Goal: Information Seeking & Learning: Learn about a topic

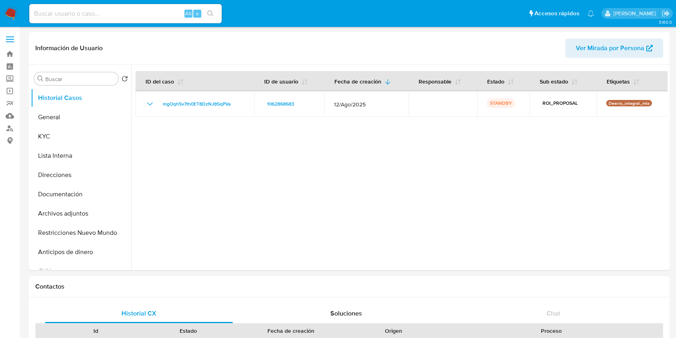
select select "10"
click at [448, 199] on div at bounding box center [399, 167] width 537 height 205
click at [369, 233] on div at bounding box center [399, 167] width 537 height 205
click at [126, 5] on div "Alt s" at bounding box center [125, 13] width 193 height 19
click at [124, 17] on input at bounding box center [125, 13] width 193 height 10
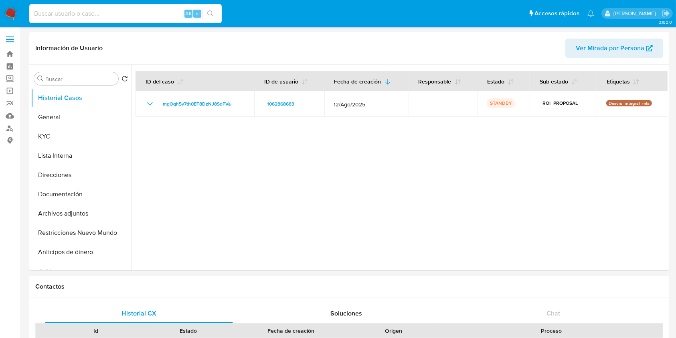
paste input "516453636"
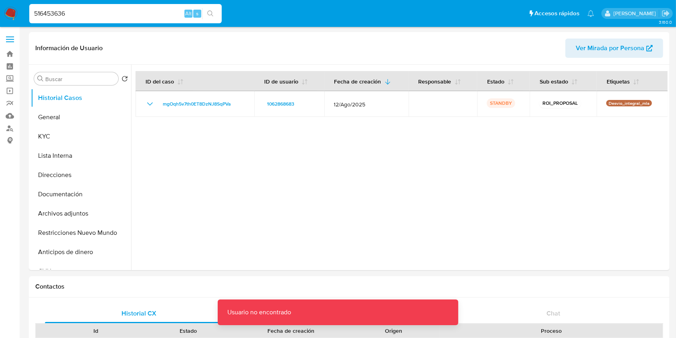
click at [125, 18] on div "516453636 Alt s" at bounding box center [125, 13] width 193 height 19
click at [118, 15] on input "516453636" at bounding box center [125, 13] width 193 height 10
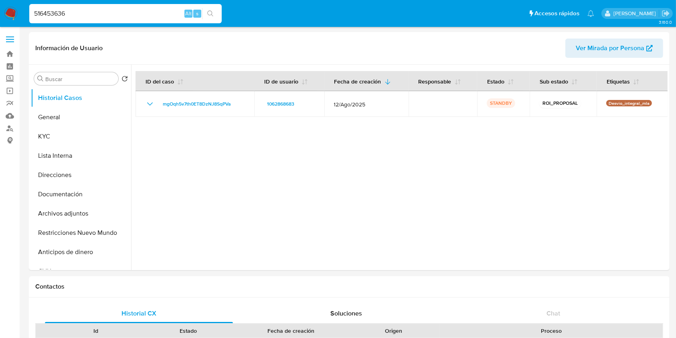
type input "516453636"
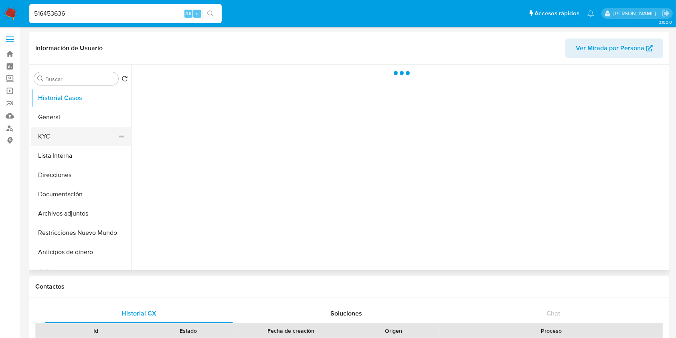
select select "10"
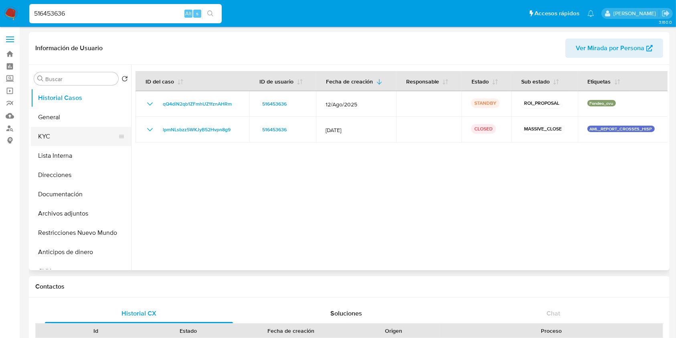
click at [68, 136] on button "KYC" at bounding box center [78, 136] width 94 height 19
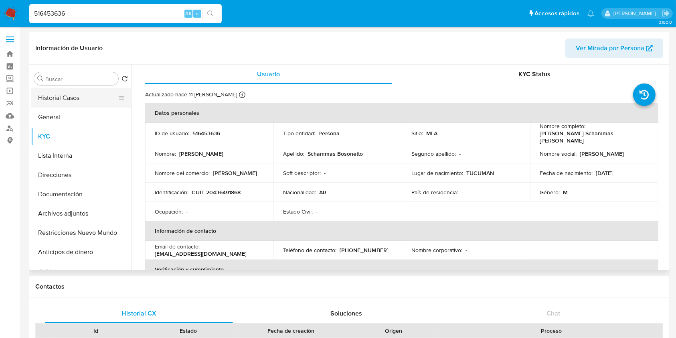
click at [71, 89] on button "Historial Casos" at bounding box center [78, 97] width 94 height 19
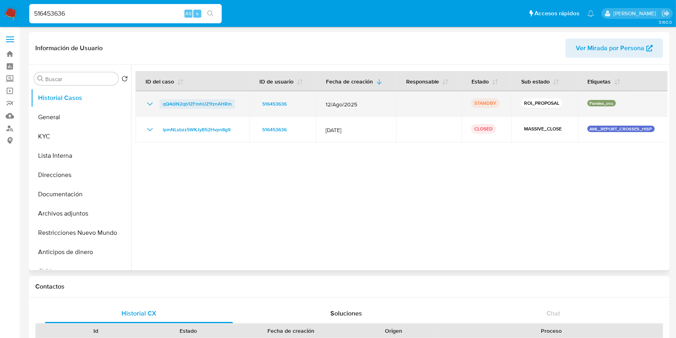
click at [175, 100] on span "qQ4diN2qb1ZFmhUZ1fznAHRm" at bounding box center [197, 104] width 69 height 10
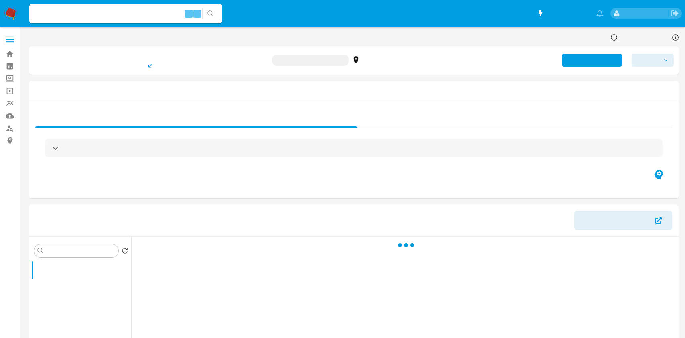
select select "10"
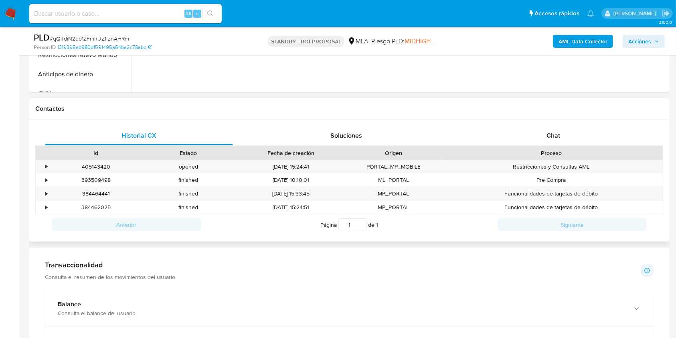
scroll to position [321, 0]
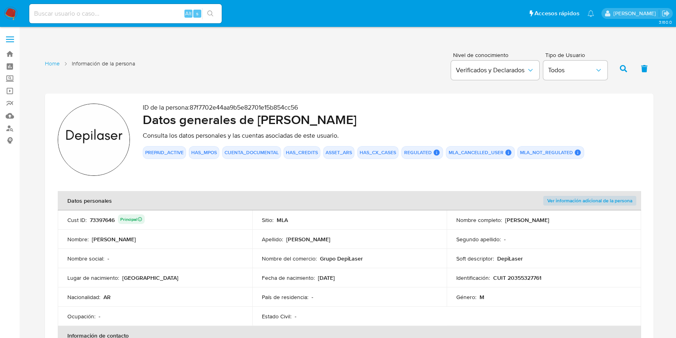
scroll to position [428, 0]
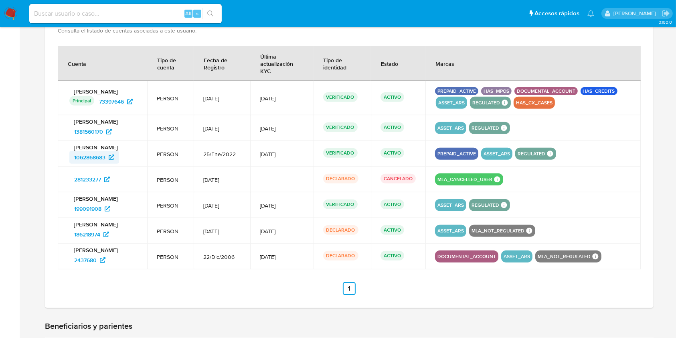
click at [91, 154] on span "1062868683" at bounding box center [89, 157] width 31 height 13
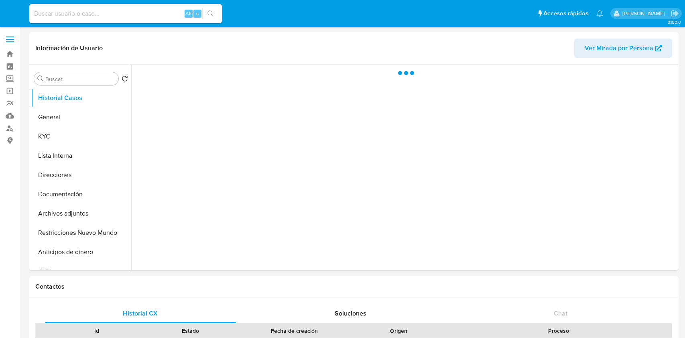
select select "10"
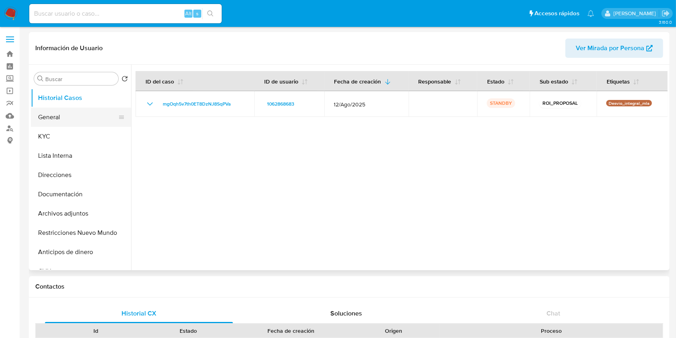
click at [90, 124] on button "General" at bounding box center [78, 116] width 94 height 19
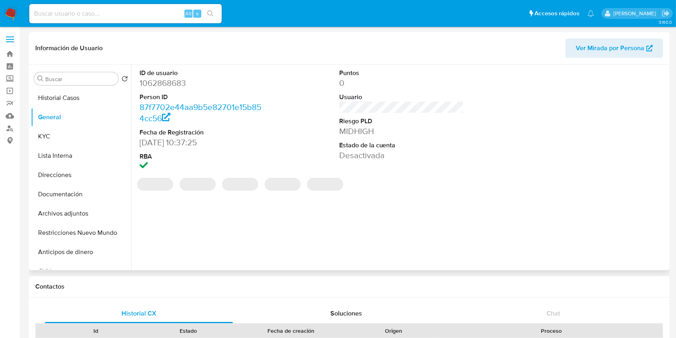
click at [165, 84] on dd "1062868683" at bounding box center [202, 82] width 125 height 11
copy dd "1062868683"
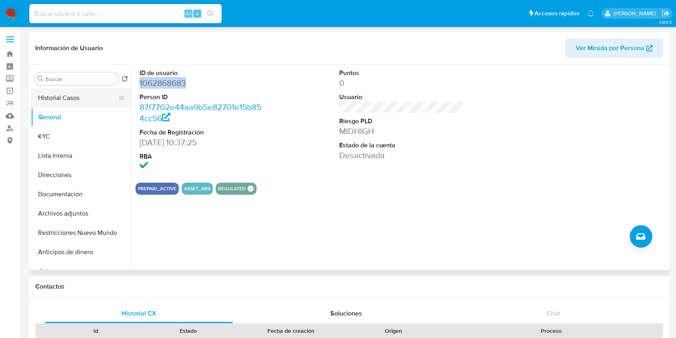
drag, startPoint x: 89, startPoint y: 95, endPoint x: 89, endPoint y: 101, distance: 6.1
click at [89, 95] on button "Historial Casos" at bounding box center [78, 97] width 94 height 19
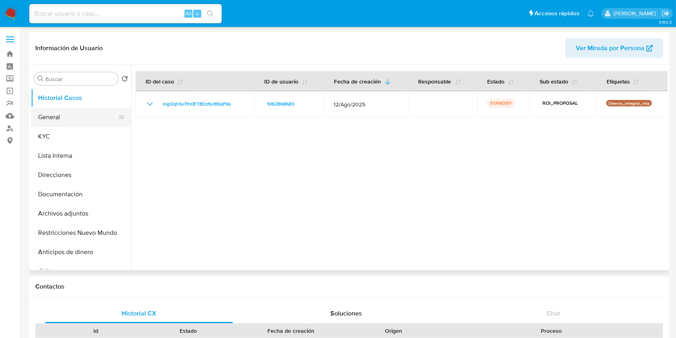
click at [81, 116] on button "General" at bounding box center [78, 116] width 94 height 19
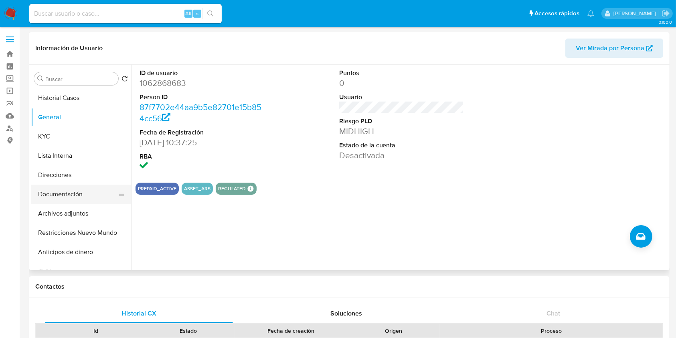
click at [79, 197] on button "Documentación" at bounding box center [78, 193] width 94 height 19
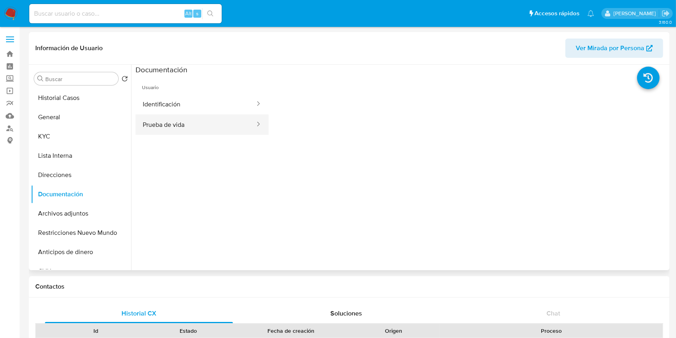
click at [214, 125] on button "Prueba de vida" at bounding box center [196, 124] width 120 height 20
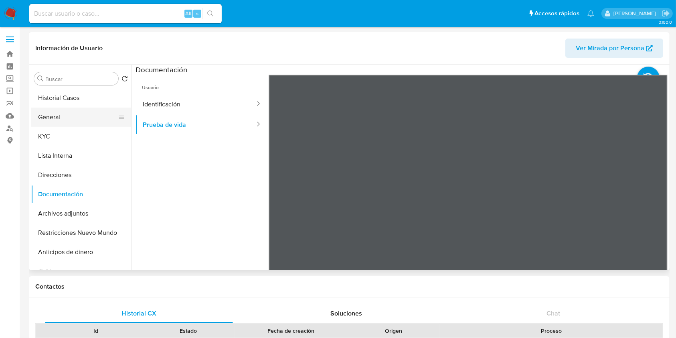
click at [49, 116] on button "General" at bounding box center [78, 116] width 94 height 19
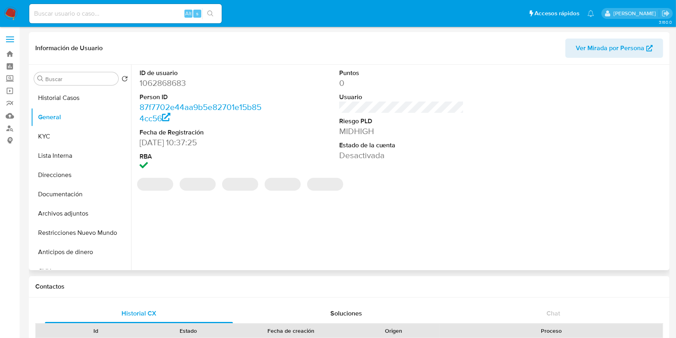
click at [160, 79] on dd "1062868683" at bounding box center [202, 82] width 125 height 11
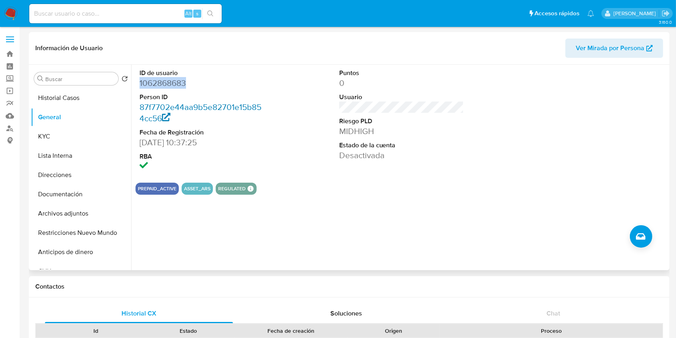
copy dd "1062868683"
click at [82, 143] on button "KYC" at bounding box center [78, 136] width 94 height 19
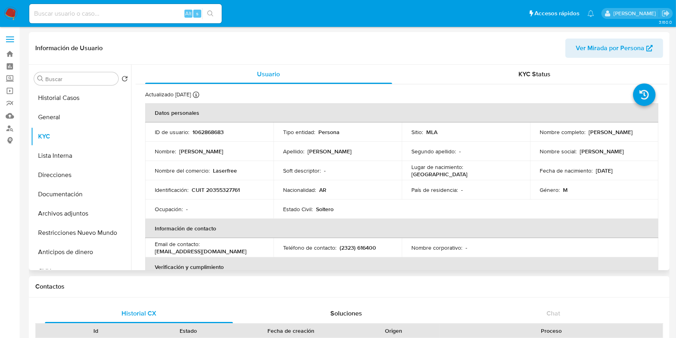
drag, startPoint x: 606, startPoint y: 138, endPoint x: 542, endPoint y: 163, distance: 68.7
click at [535, 134] on td "Nombre completo : Facundo Nicolas Santillan" at bounding box center [594, 131] width 128 height 19
copy p "Facundo Nicolas Santillan"
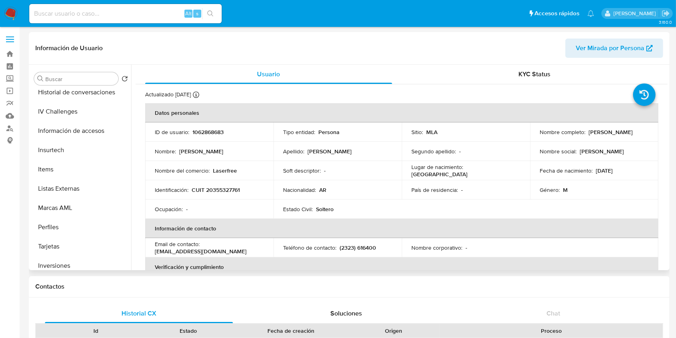
scroll to position [356, 0]
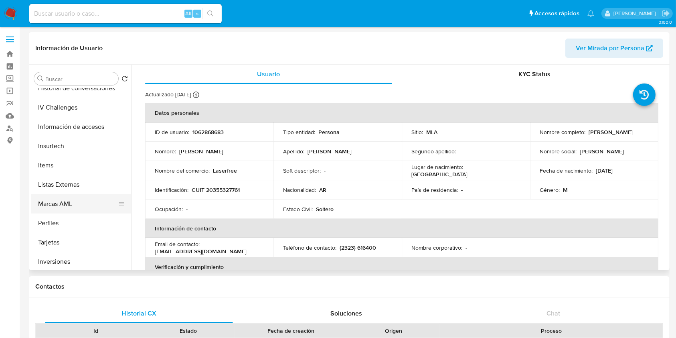
click at [64, 201] on button "Marcas AML" at bounding box center [78, 203] width 94 height 19
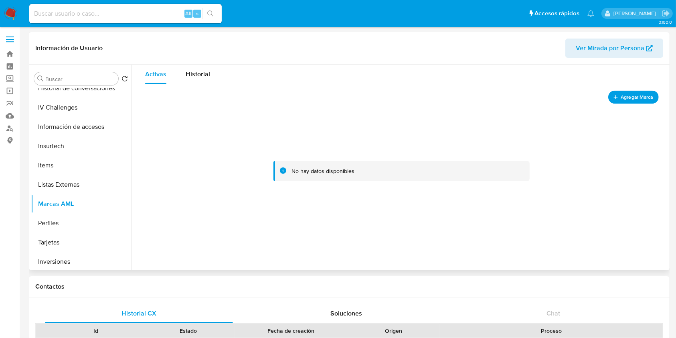
click at [629, 98] on span "Agregar Marca" at bounding box center [637, 97] width 32 height 10
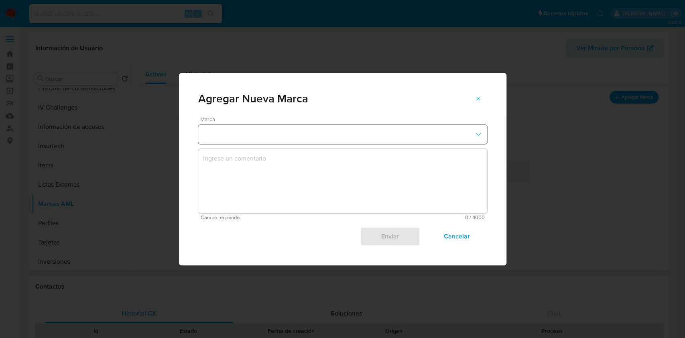
click at [329, 140] on button "marks-modal" at bounding box center [342, 134] width 289 height 19
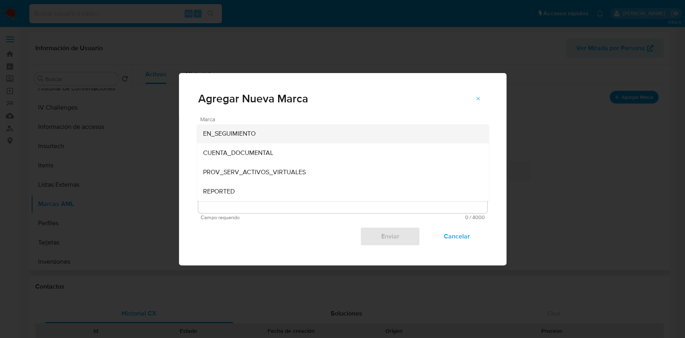
click at [326, 140] on div "EN_SEGUIMIENTO" at bounding box center [340, 133] width 274 height 19
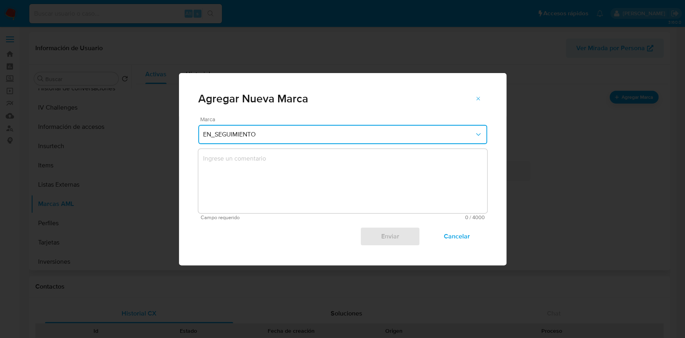
click at [299, 178] on textarea "marks-modal" at bounding box center [342, 181] width 289 height 64
click at [461, 232] on span "Cancelar" at bounding box center [456, 236] width 39 height 18
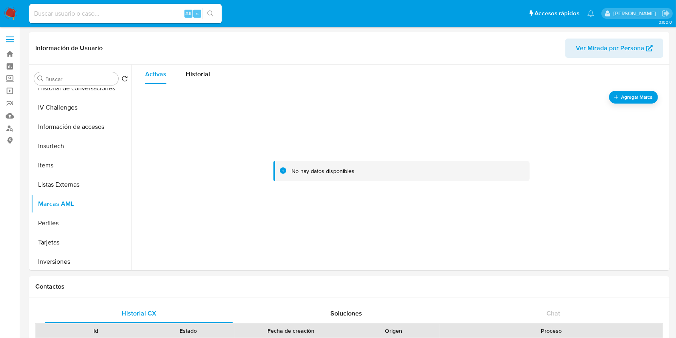
click at [118, 18] on input at bounding box center [125, 13] width 193 height 10
paste input "97119083"
type input "97119083"
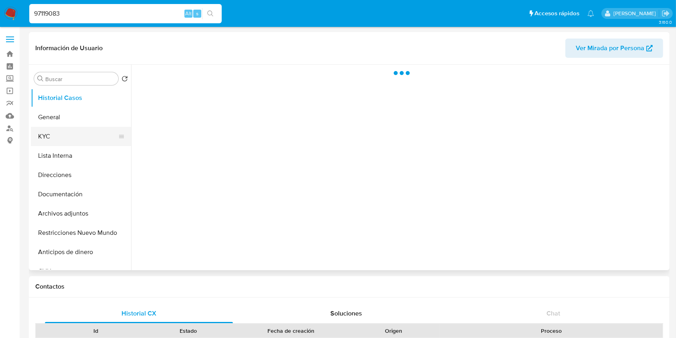
select select "10"
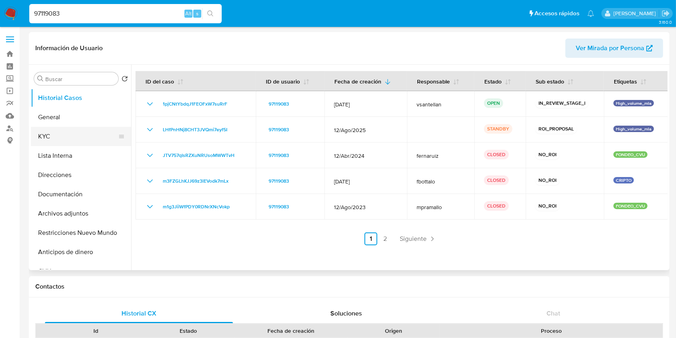
click at [81, 140] on button "KYC" at bounding box center [78, 136] width 94 height 19
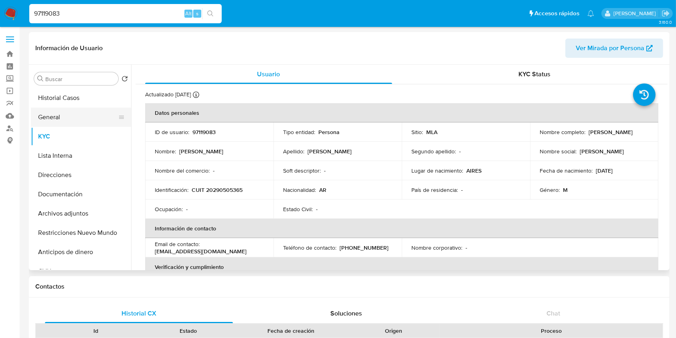
click at [73, 119] on button "General" at bounding box center [78, 116] width 94 height 19
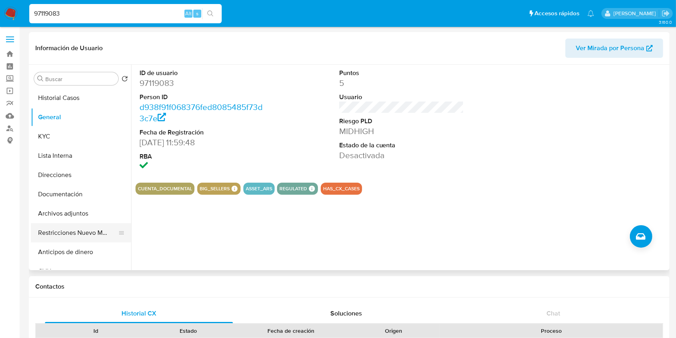
click at [89, 228] on button "Restricciones Nuevo Mundo" at bounding box center [78, 232] width 94 height 19
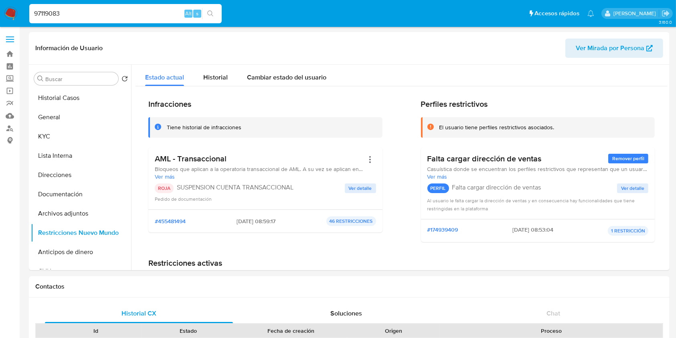
drag, startPoint x: 102, startPoint y: 14, endPoint x: 0, endPoint y: -3, distance: 103.2
paste input "516453636"
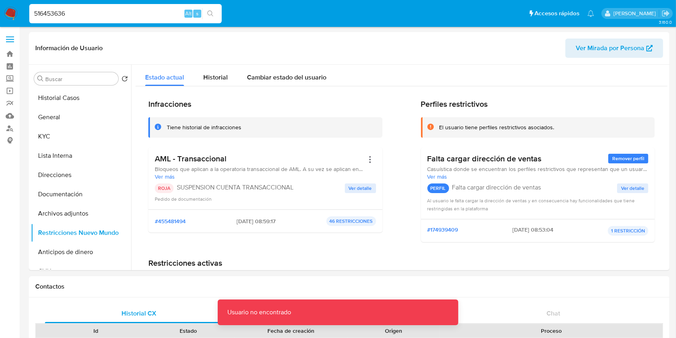
click at [128, 14] on input "516453636" at bounding box center [125, 13] width 193 height 10
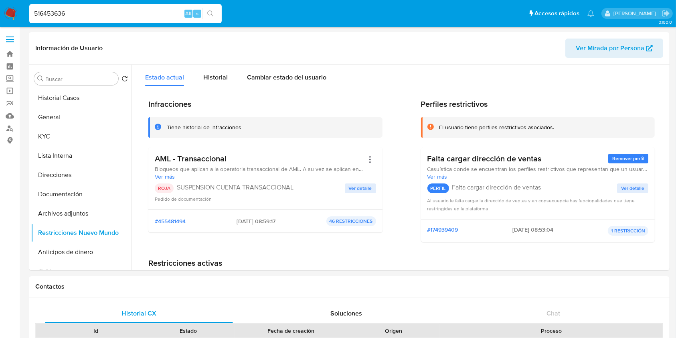
type input "516453636"
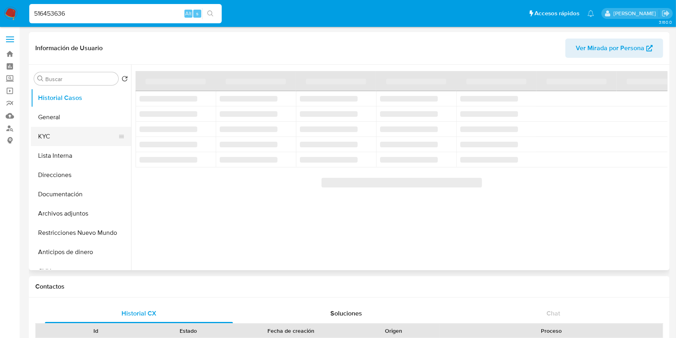
select select "10"
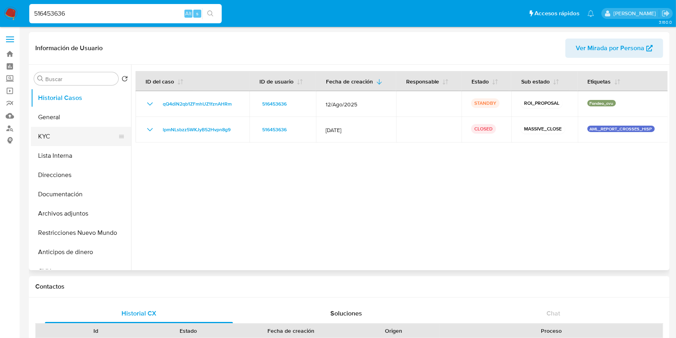
click at [72, 143] on button "KYC" at bounding box center [78, 136] width 94 height 19
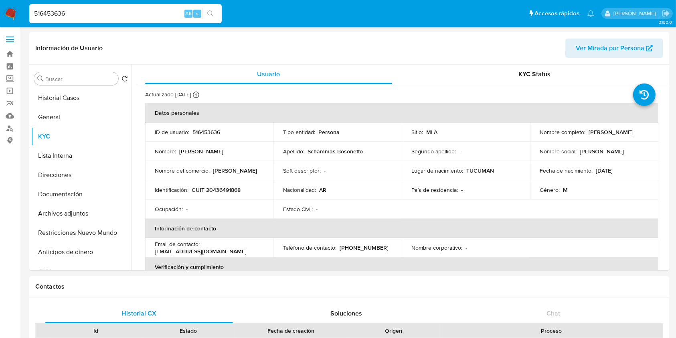
drag, startPoint x: 93, startPoint y: 14, endPoint x: 0, endPoint y: 17, distance: 93.1
click at [0, 17] on nav "Pausado Ver notificaciones 516453636 Alt s Accesos rápidos Presiona las siguien…" at bounding box center [338, 13] width 676 height 27
paste input "321550981"
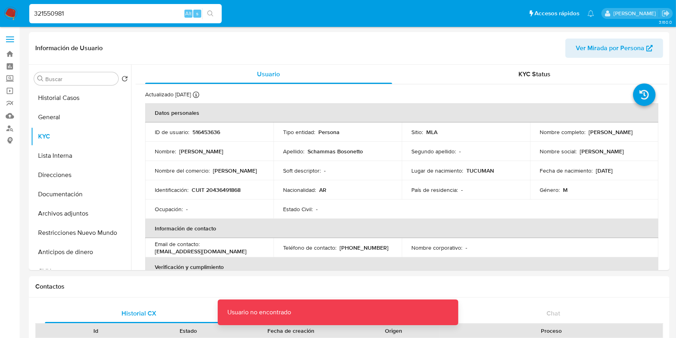
click at [83, 19] on div "321550981 Alt s" at bounding box center [125, 13] width 193 height 19
click at [85, 12] on input "321550981" at bounding box center [125, 13] width 193 height 10
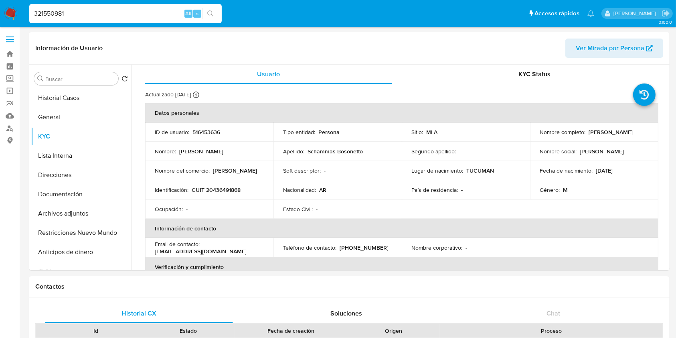
type input "321550981"
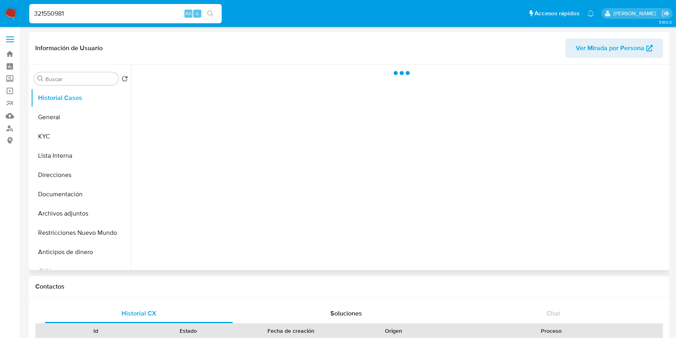
select select "10"
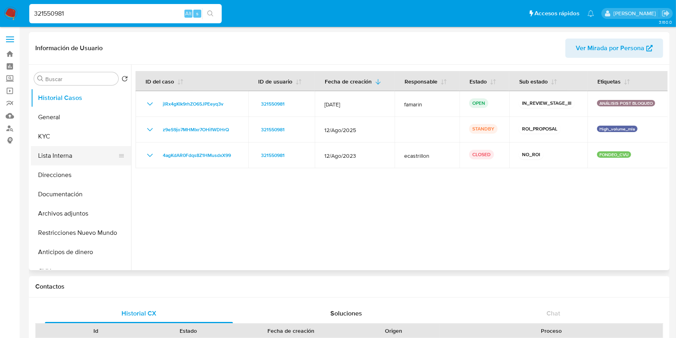
click at [44, 156] on button "Lista Interna" at bounding box center [78, 155] width 94 height 19
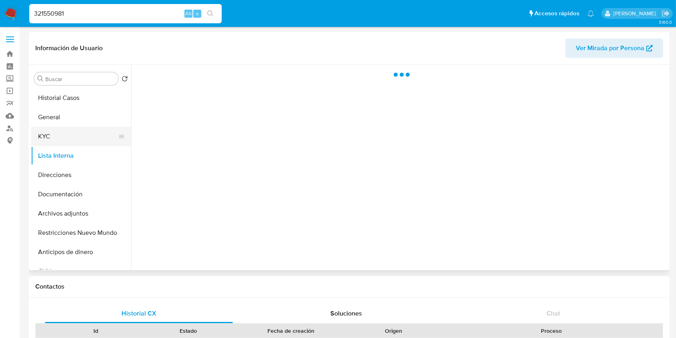
click at [77, 144] on button "KYC" at bounding box center [78, 136] width 94 height 19
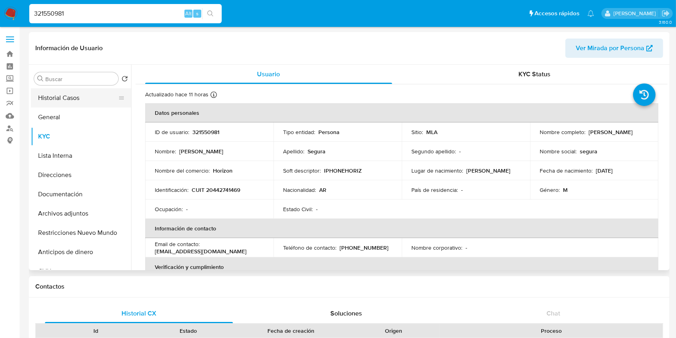
click at [81, 101] on button "Historial Casos" at bounding box center [78, 97] width 94 height 19
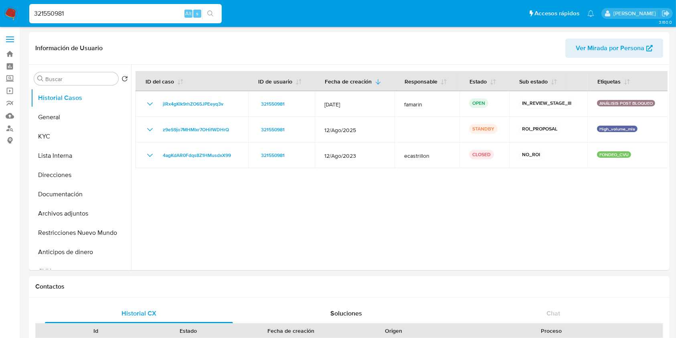
drag, startPoint x: 132, startPoint y: 15, endPoint x: 0, endPoint y: 9, distance: 132.1
click at [0, 8] on nav "Pausado Ver notificaciones 321550981 Alt s Accesos rápidos Presiona las siguien…" at bounding box center [338, 13] width 676 height 27
paste input "97119083"
type input "97119083"
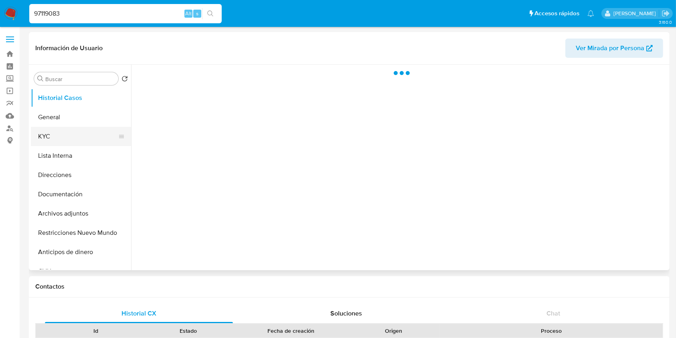
select select "10"
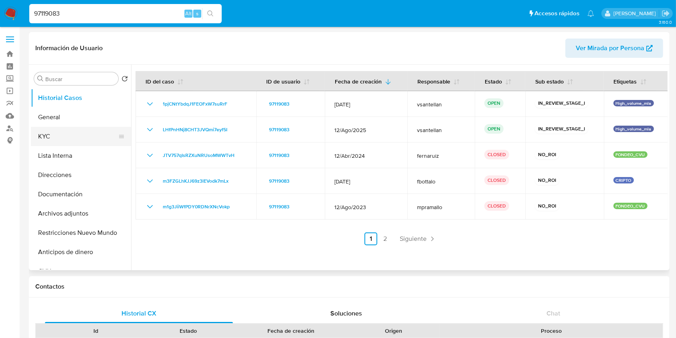
click at [64, 139] on button "KYC" at bounding box center [78, 136] width 94 height 19
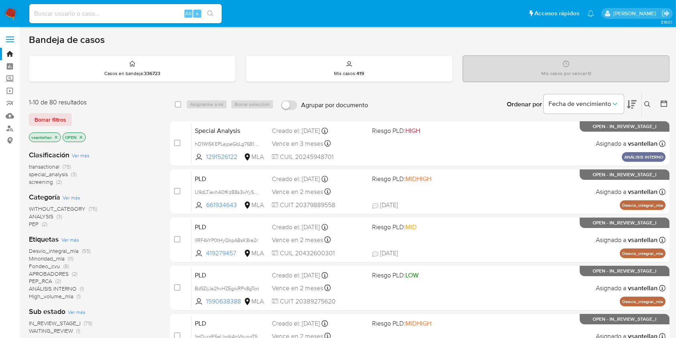
click at [650, 103] on icon at bounding box center [647, 104] width 6 height 6
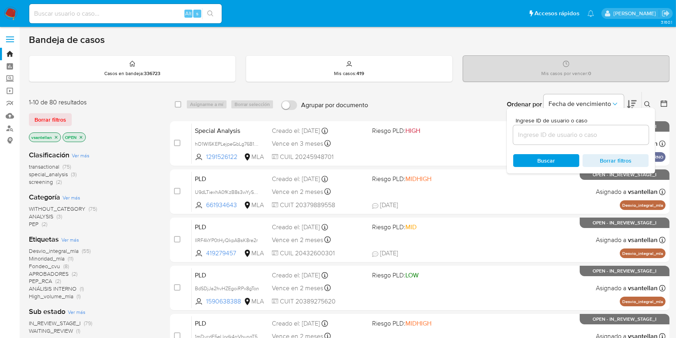
click at [581, 133] on input at bounding box center [581, 135] width 136 height 10
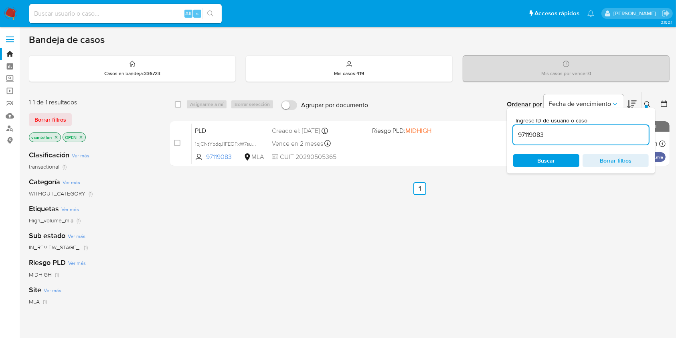
click at [648, 102] on icon at bounding box center [647, 104] width 6 height 6
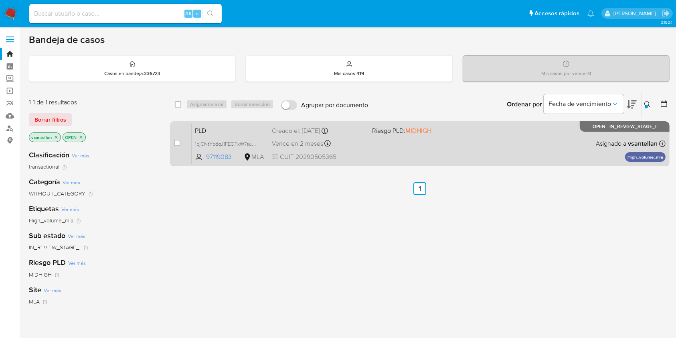
click at [401, 152] on div "PLD 1pjCNtYbdqJ1FEOFxW7suRrF 97119083 MLA Riesgo PLD: MIDHIGH Creado el: 12/09/…" at bounding box center [429, 143] width 474 height 41
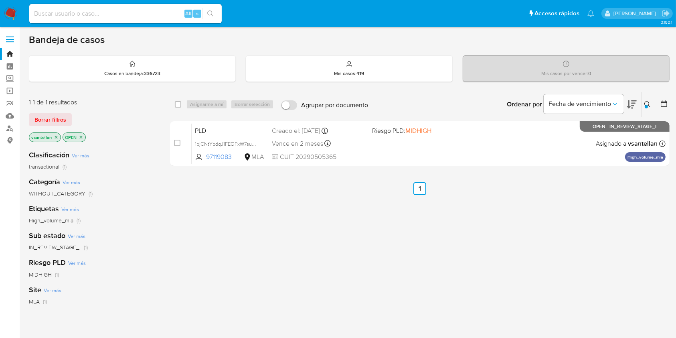
drag, startPoint x: 646, startPoint y: 103, endPoint x: 640, endPoint y: 118, distance: 16.0
click at [646, 103] on icon at bounding box center [647, 104] width 6 height 6
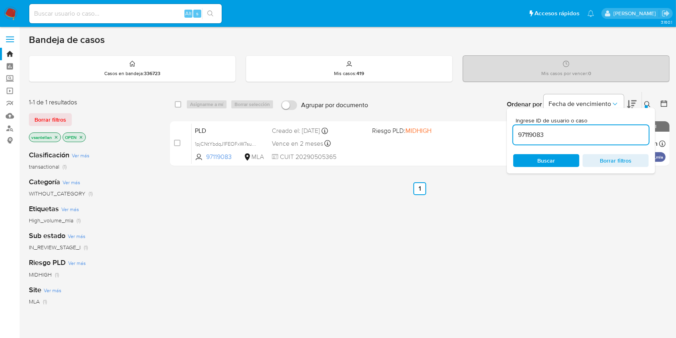
click at [560, 131] on input "97119083" at bounding box center [581, 135] width 136 height 10
type input "75870727"
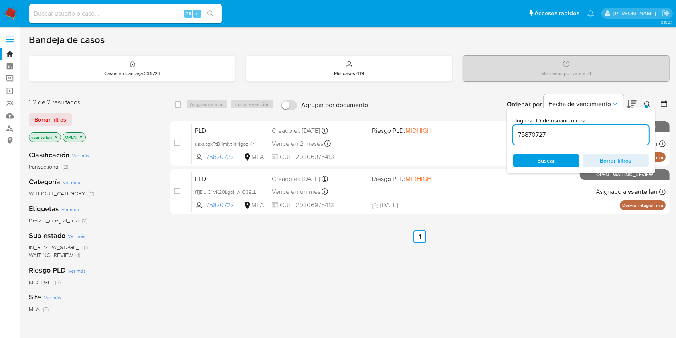
click at [648, 103] on icon at bounding box center [647, 104] width 6 height 6
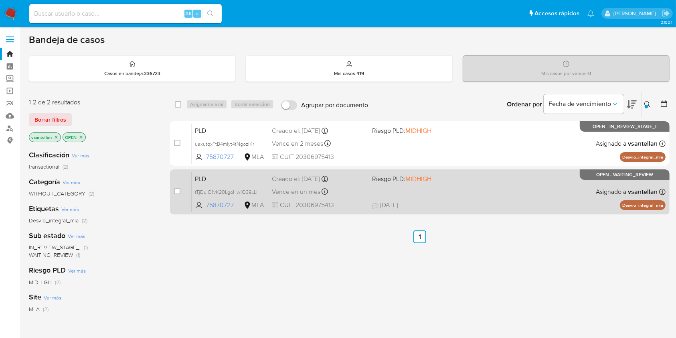
click at [508, 191] on div "PLD tTjDuiO1vK20LgoHw1Q39LLi 75870727 MLA Riesgo PLD: MIDHIGH Creado el: 12/08/…" at bounding box center [429, 191] width 474 height 41
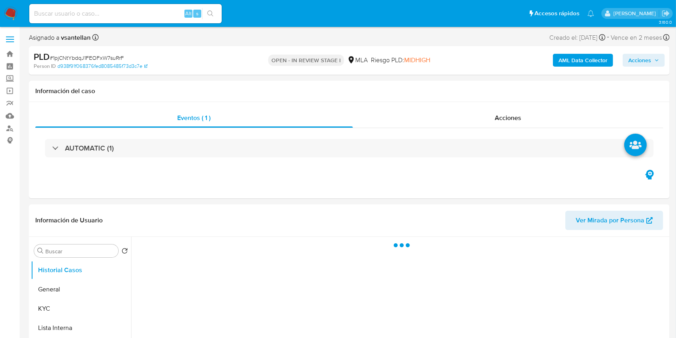
select select "10"
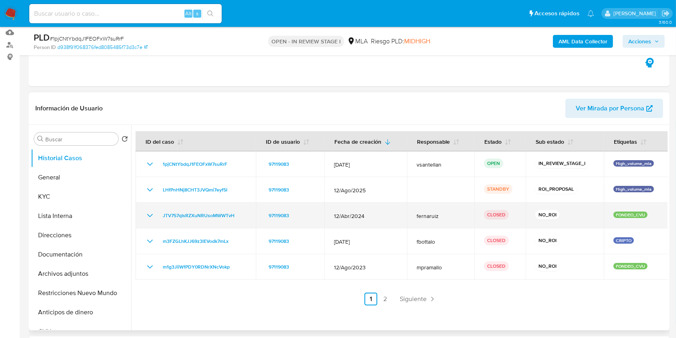
scroll to position [107, 0]
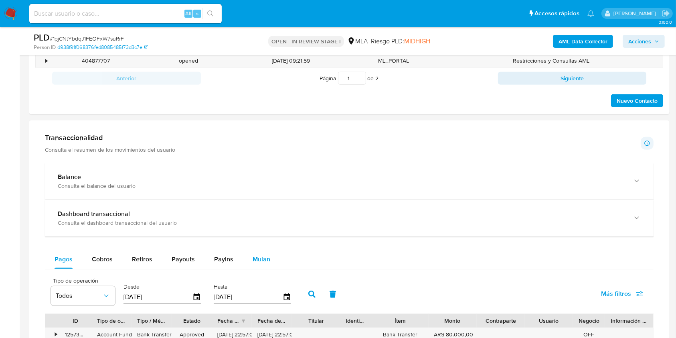
click at [268, 261] on span "Mulan" at bounding box center [262, 258] width 18 height 9
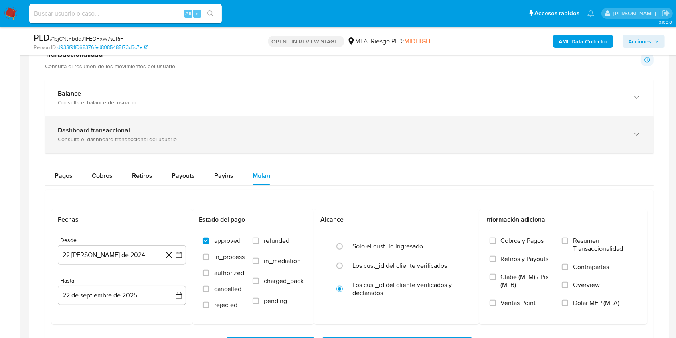
scroll to position [588, 0]
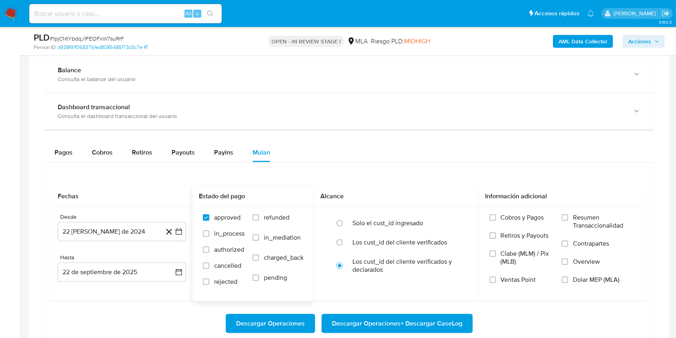
click at [282, 217] on span "refunded" at bounding box center [277, 217] width 26 height 8
click at [259, 217] on input "refunded" at bounding box center [256, 217] width 6 height 6
checkbox input "true"
click at [606, 285] on label "Dolar MEP (MLA)" at bounding box center [599, 285] width 75 height 18
click at [568, 283] on input "Dolar MEP (MLA)" at bounding box center [565, 279] width 6 height 6
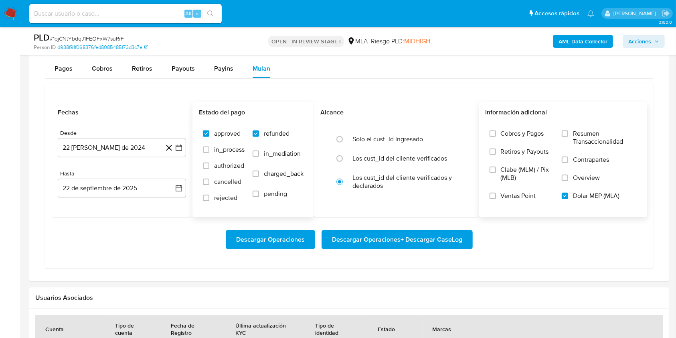
scroll to position [695, 0]
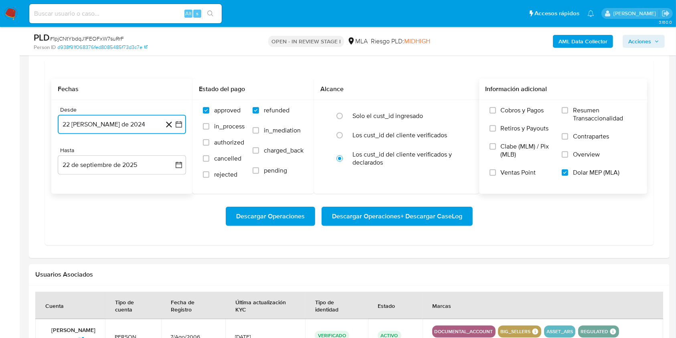
click at [122, 124] on button "22 [PERSON_NAME] de 2024" at bounding box center [122, 124] width 128 height 19
click at [122, 151] on span "agosto 2024" at bounding box center [118, 153] width 36 height 8
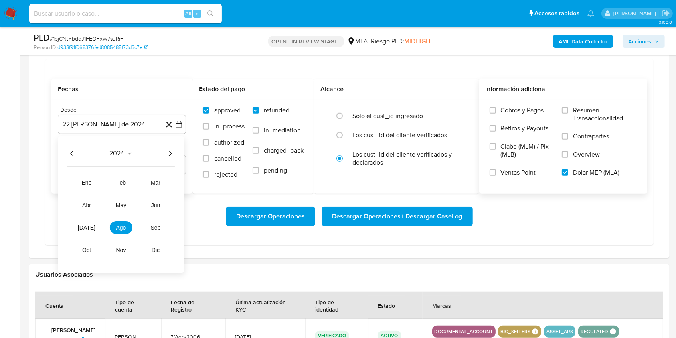
click at [168, 152] on icon "Año siguiente" at bounding box center [170, 153] width 10 height 10
click at [89, 203] on span "abr" at bounding box center [86, 205] width 9 height 6
click at [91, 183] on button "1" at bounding box center [89, 182] width 13 height 13
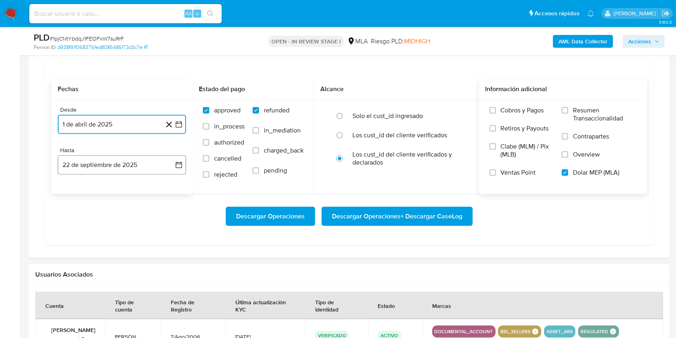
click at [97, 170] on button "22 de septiembre de 2025" at bounding box center [122, 164] width 128 height 19
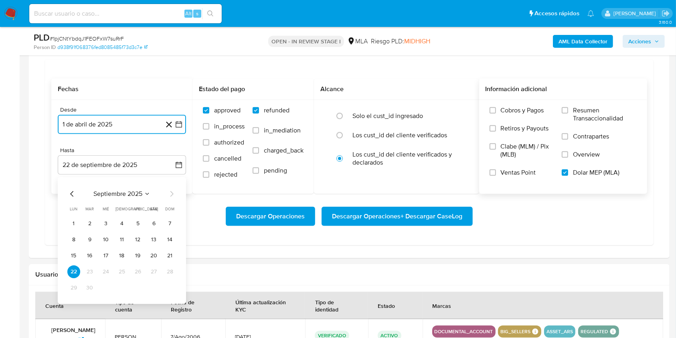
click at [113, 193] on span "septiembre 2025" at bounding box center [117, 194] width 49 height 8
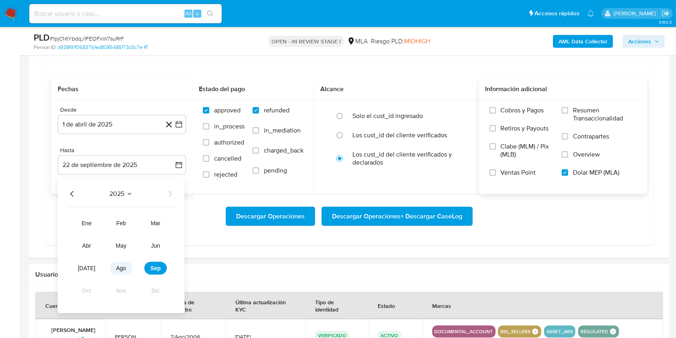
click at [126, 271] on button "ago" at bounding box center [121, 267] width 22 height 13
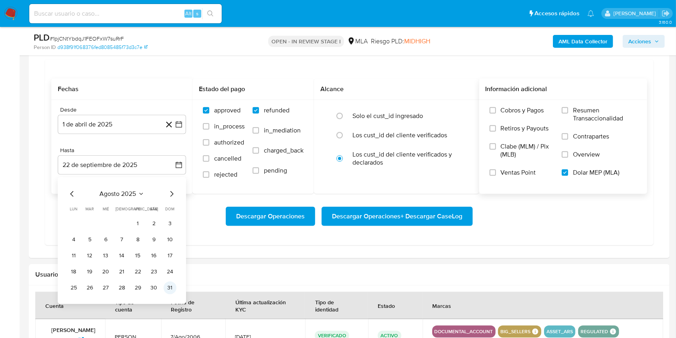
click at [166, 288] on button "31" at bounding box center [170, 287] width 13 height 13
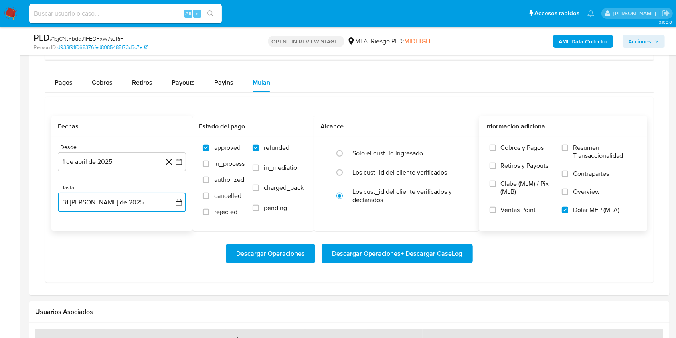
scroll to position [663, 0]
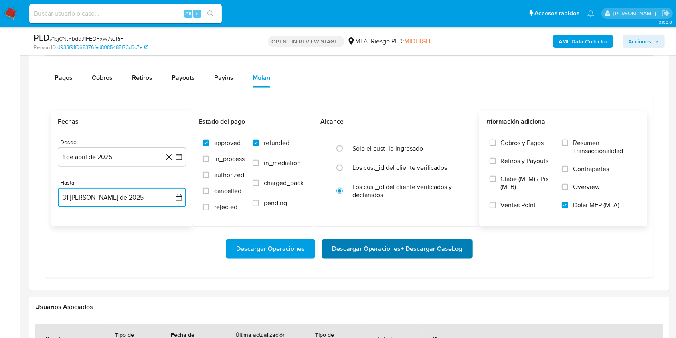
click at [427, 245] on span "Descargar Operaciones + Descargar CaseLog" at bounding box center [397, 249] width 130 height 18
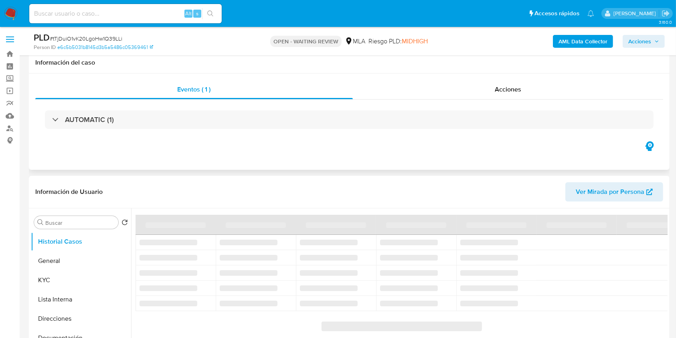
select select "10"
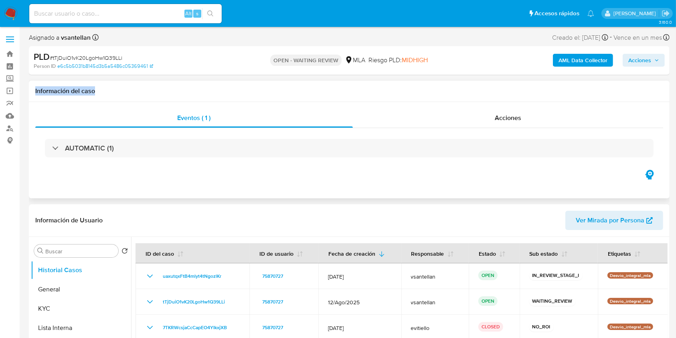
drag, startPoint x: 675, startPoint y: 63, endPoint x: 668, endPoint y: 92, distance: 30.5
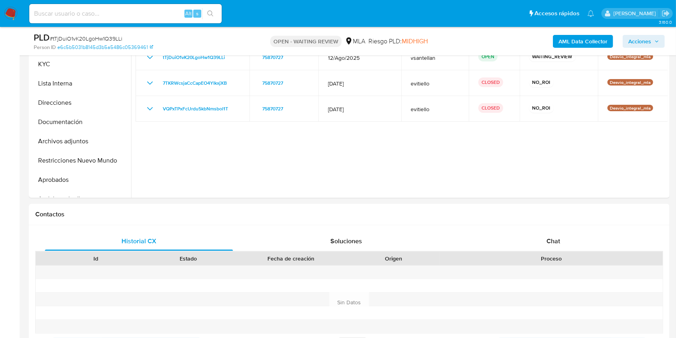
scroll to position [215, 0]
click at [579, 243] on div "Chat" at bounding box center [554, 242] width 188 height 19
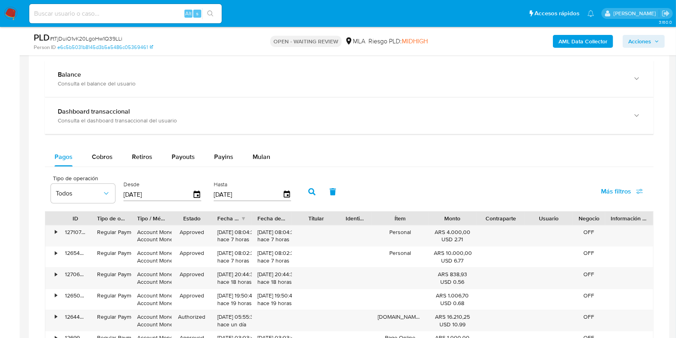
scroll to position [657, 0]
click at [265, 158] on span "Mulan" at bounding box center [262, 157] width 18 height 9
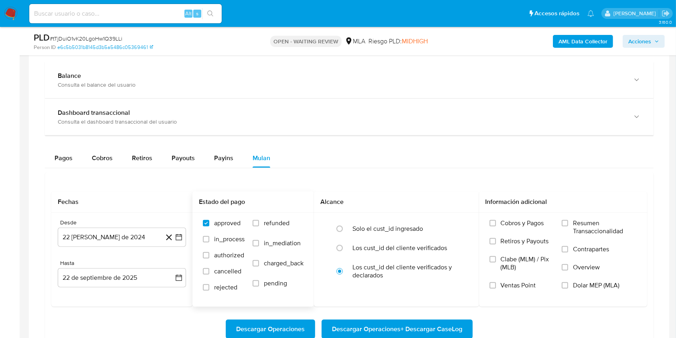
click at [285, 224] on span "refunded" at bounding box center [277, 223] width 26 height 8
click at [259, 224] on input "refunded" at bounding box center [256, 223] width 6 height 6
checkbox input "true"
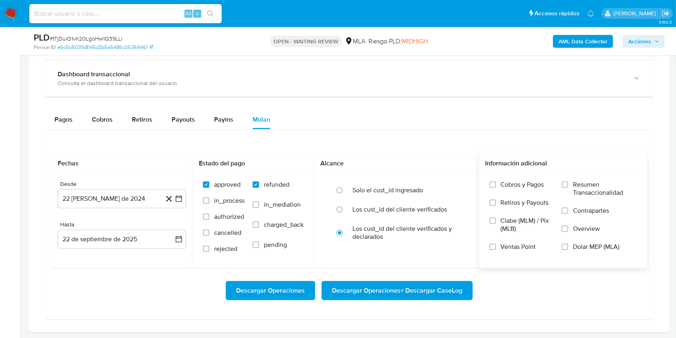
scroll to position [711, 0]
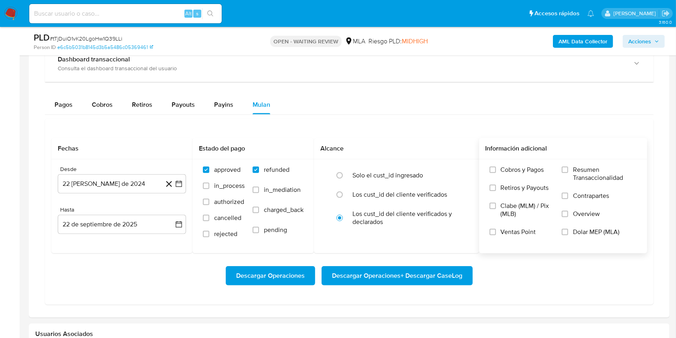
click at [625, 235] on label "Dolar MEP (MLA)" at bounding box center [599, 237] width 75 height 18
click at [568, 235] on input "Dolar MEP (MLA)" at bounding box center [565, 232] width 6 height 6
click at [125, 187] on button "22 de agosto de 2024" at bounding box center [122, 183] width 128 height 19
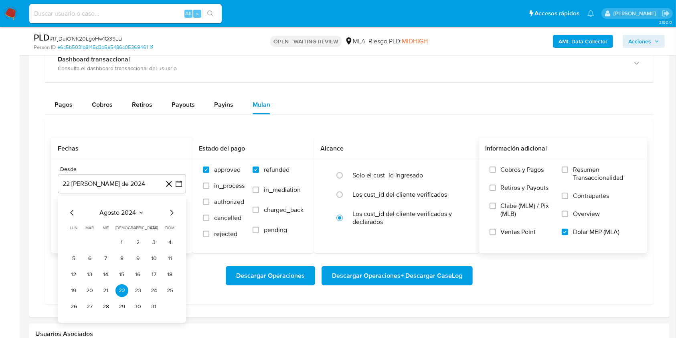
click at [128, 210] on span "agosto 2024" at bounding box center [118, 213] width 36 height 8
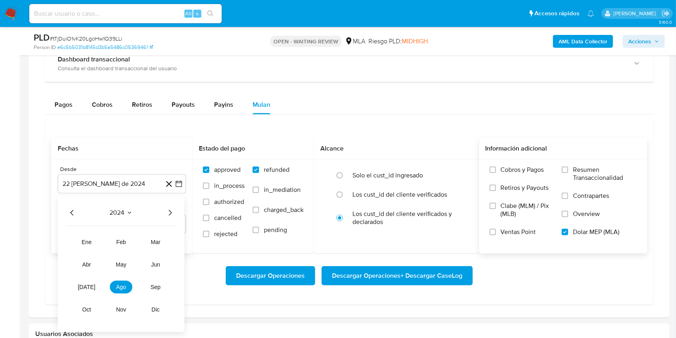
click at [170, 214] on icon "Año siguiente" at bounding box center [170, 213] width 10 height 10
click at [83, 287] on span "jul" at bounding box center [87, 287] width 18 height 6
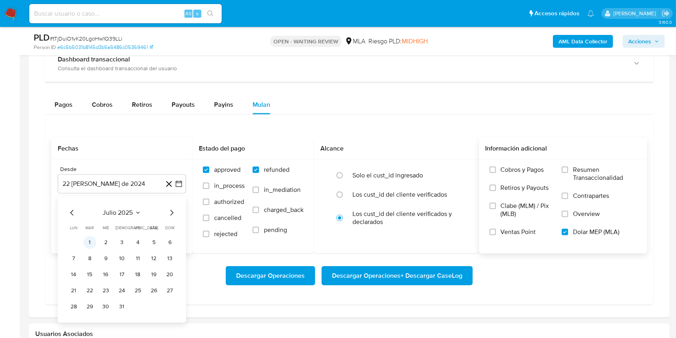
click at [89, 242] on button "1" at bounding box center [89, 242] width 13 height 13
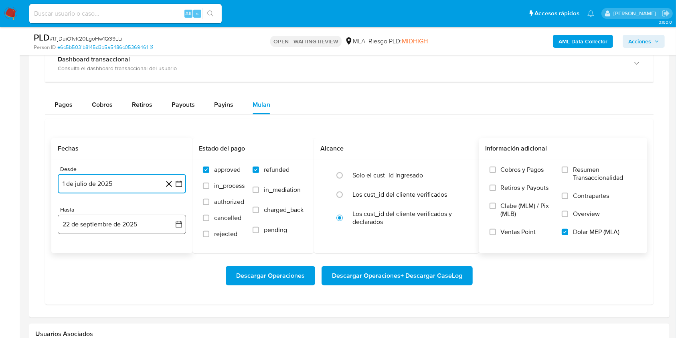
click at [135, 227] on button "22 de septiembre de 2025" at bounding box center [122, 224] width 128 height 19
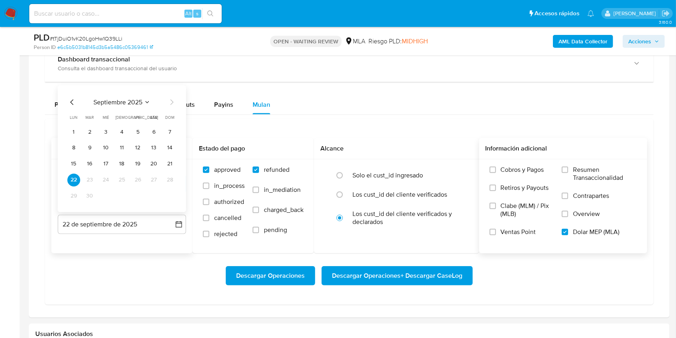
click at [75, 104] on icon "Mes anterior" at bounding box center [72, 102] width 10 height 10
click at [168, 195] on button "31" at bounding box center [170, 195] width 13 height 13
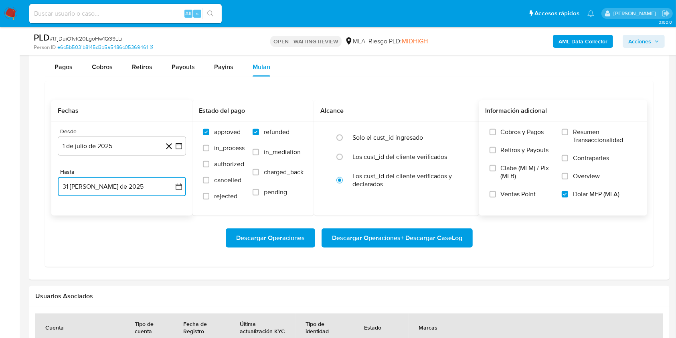
scroll to position [757, 0]
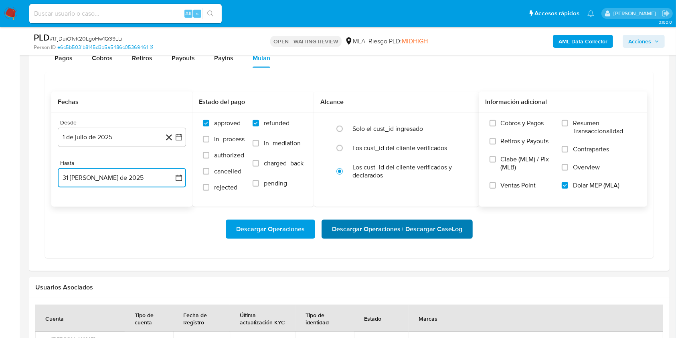
click at [444, 229] on span "Descargar Operaciones + Descargar CaseLog" at bounding box center [397, 229] width 130 height 18
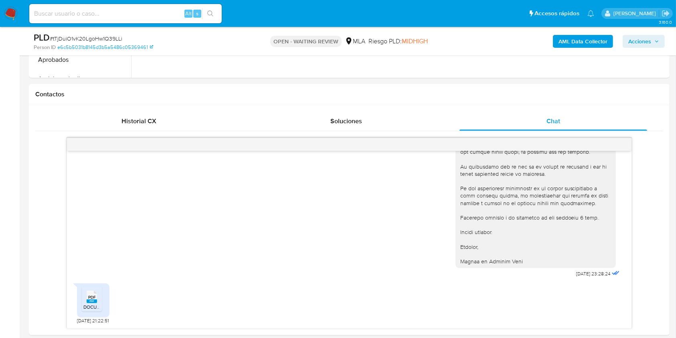
scroll to position [331, 0]
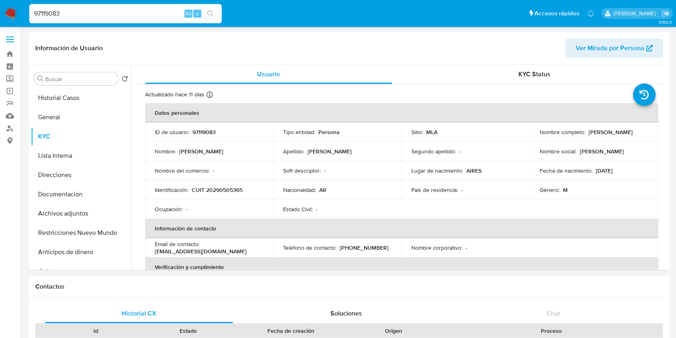
select select "10"
click at [61, 181] on button "Direcciones" at bounding box center [78, 174] width 94 height 19
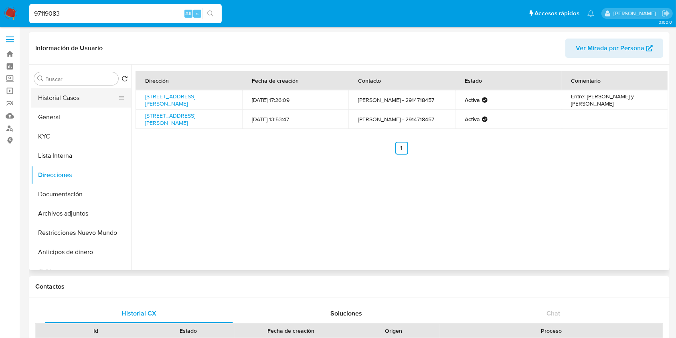
click at [87, 95] on button "Historial Casos" at bounding box center [78, 97] width 94 height 19
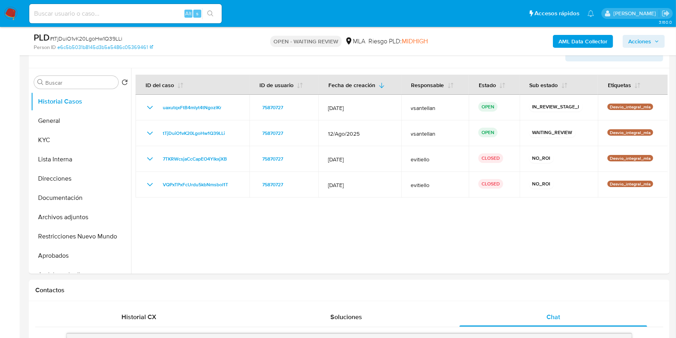
scroll to position [137, 0]
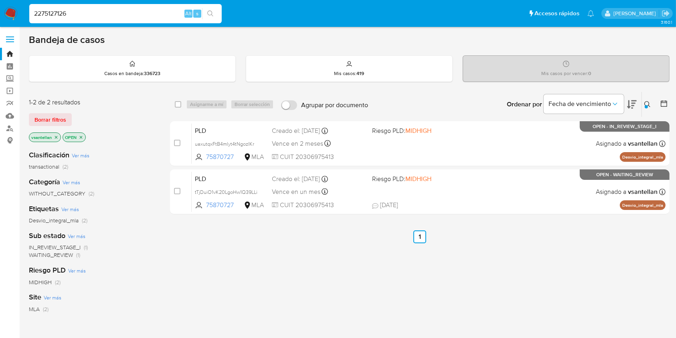
type input "2275127126"
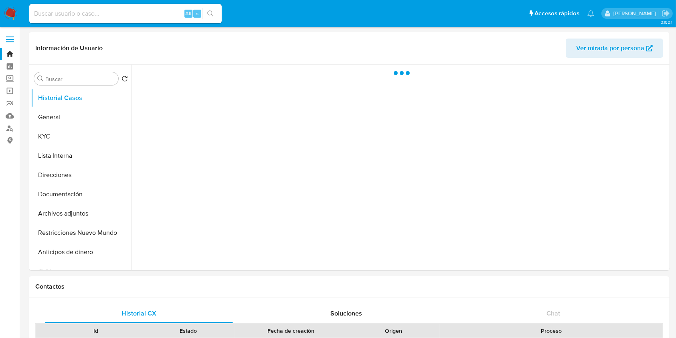
select select "10"
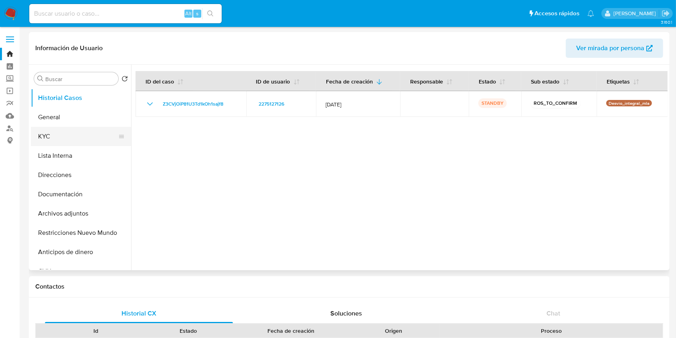
click at [54, 140] on button "KYC" at bounding box center [78, 136] width 94 height 19
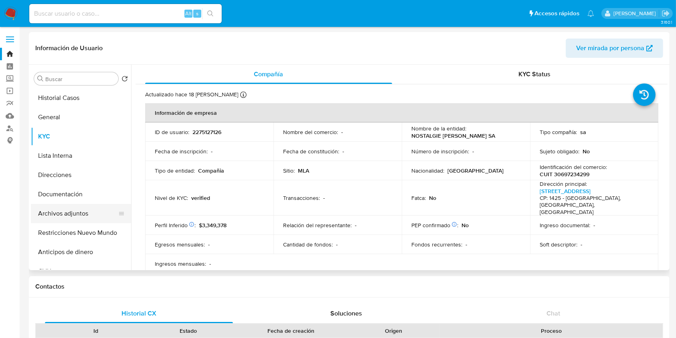
click at [83, 218] on button "Archivos adjuntos" at bounding box center [78, 213] width 94 height 19
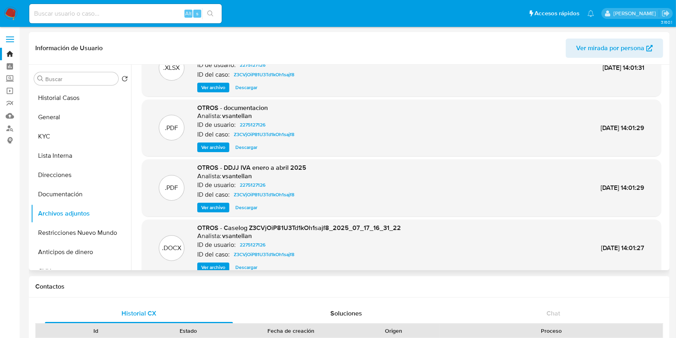
scroll to position [67, 0]
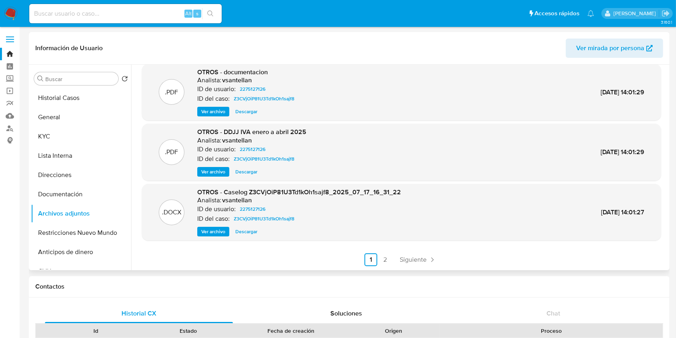
click at [248, 233] on span "Descargar" at bounding box center [246, 231] width 22 height 8
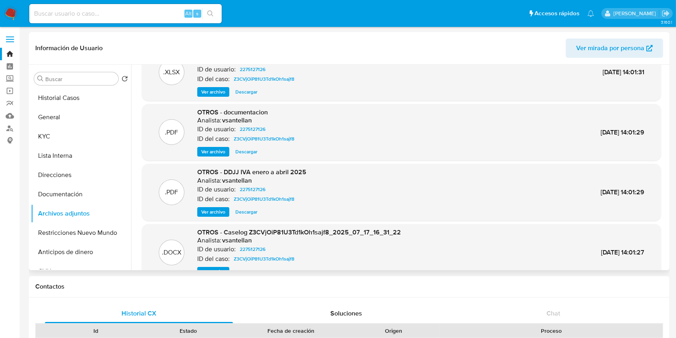
scroll to position [14, 0]
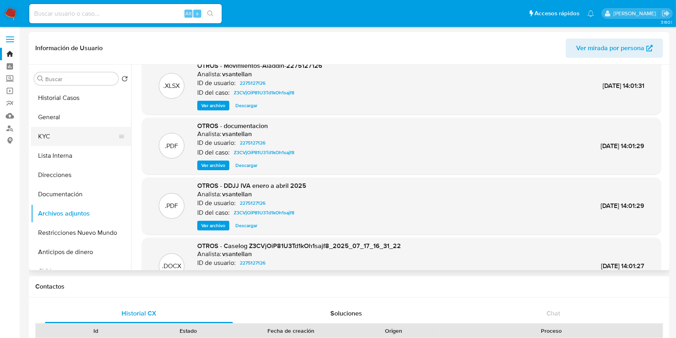
click at [71, 128] on button "KYC" at bounding box center [78, 136] width 94 height 19
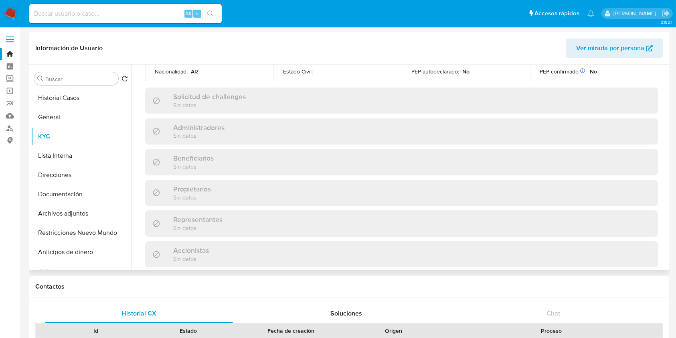
scroll to position [428, 0]
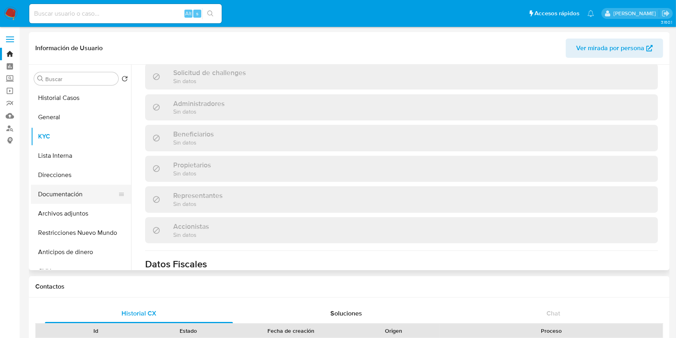
click at [90, 195] on button "Documentación" at bounding box center [78, 193] width 94 height 19
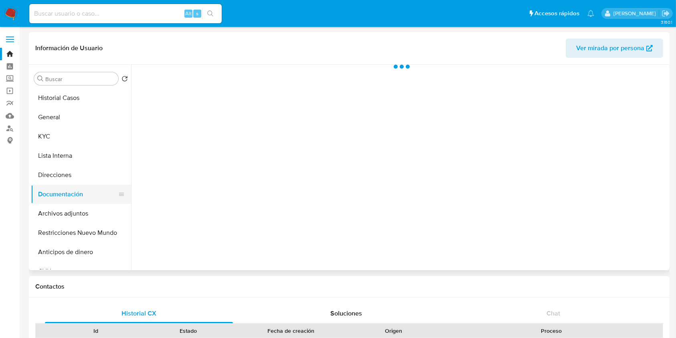
scroll to position [0, 0]
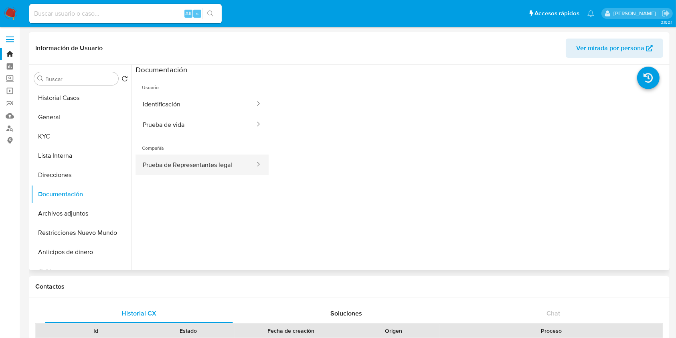
click at [191, 160] on button "Prueba de Representantes legal" at bounding box center [196, 164] width 120 height 20
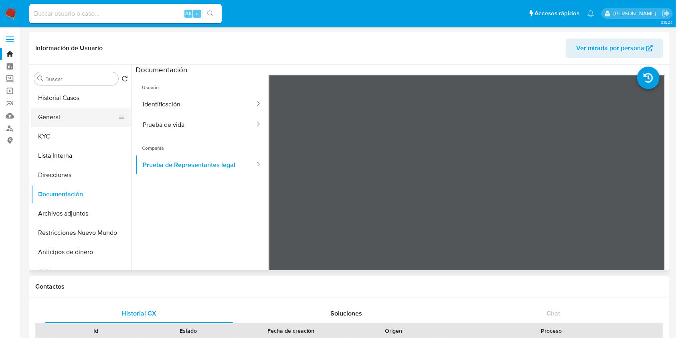
click at [32, 126] on button "General" at bounding box center [78, 116] width 94 height 19
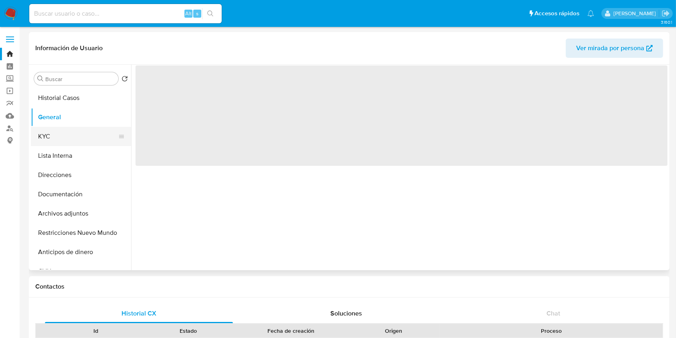
drag, startPoint x: 39, startPoint y: 131, endPoint x: 68, endPoint y: 159, distance: 40.6
click at [39, 131] on button "KYC" at bounding box center [81, 136] width 100 height 19
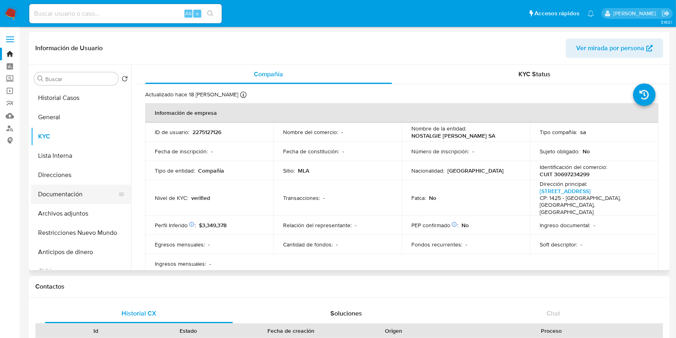
click at [78, 196] on button "Documentación" at bounding box center [78, 193] width 94 height 19
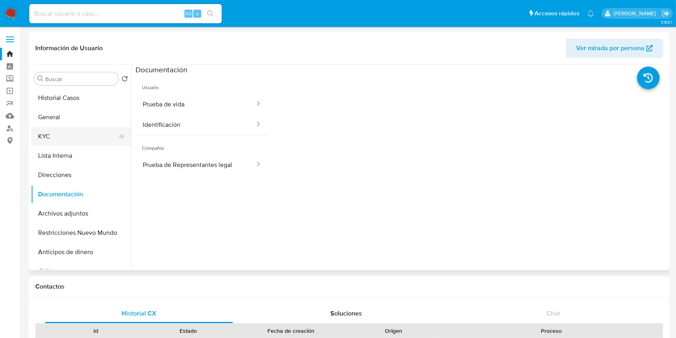
click at [65, 130] on button "KYC" at bounding box center [78, 136] width 94 height 19
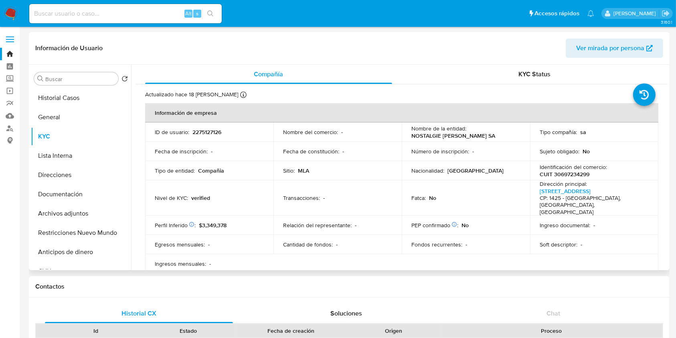
click at [565, 173] on p "CUIT 30697234299" at bounding box center [565, 173] width 50 height 7
copy p "30697234299"
click at [71, 192] on button "Documentación" at bounding box center [78, 193] width 94 height 19
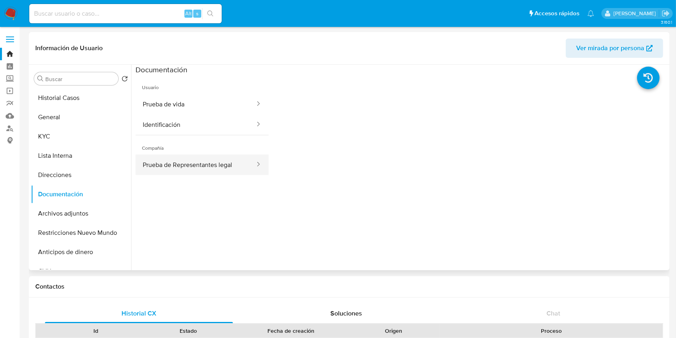
click at [198, 160] on button "Prueba de Representantes legal" at bounding box center [196, 164] width 120 height 20
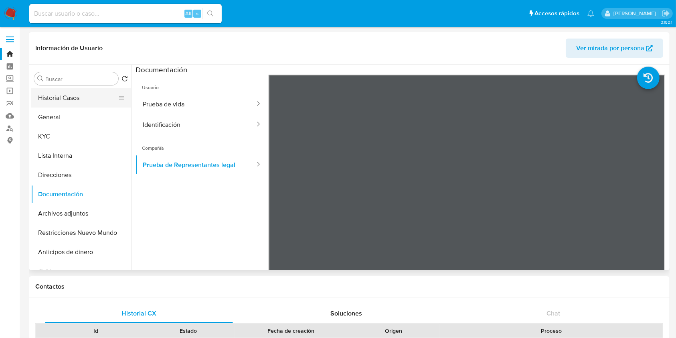
click at [104, 106] on button "Historial Casos" at bounding box center [78, 97] width 94 height 19
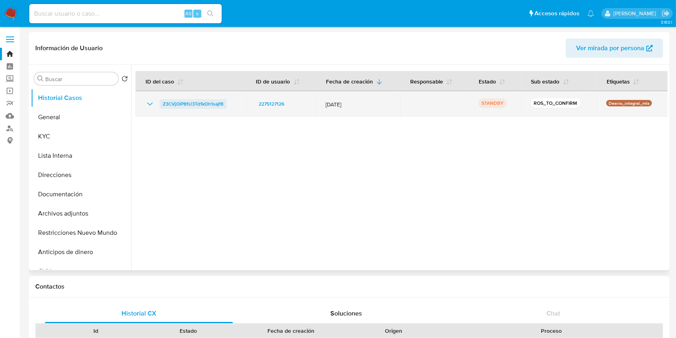
click at [179, 101] on span "Z3CVjOiP81U3Td1kOh1sajf8" at bounding box center [193, 104] width 61 height 10
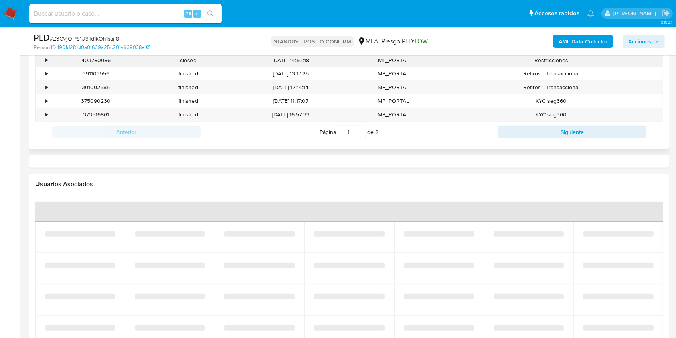
select select "10"
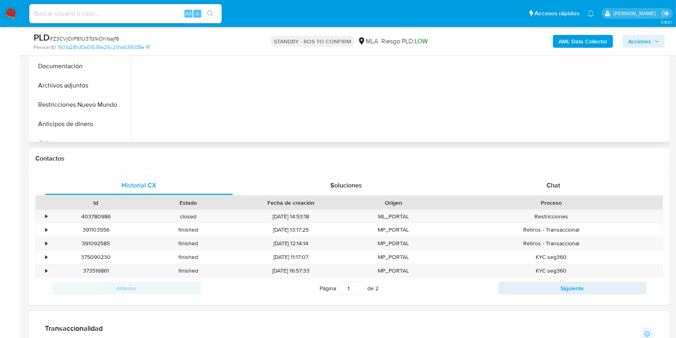
scroll to position [267, 0]
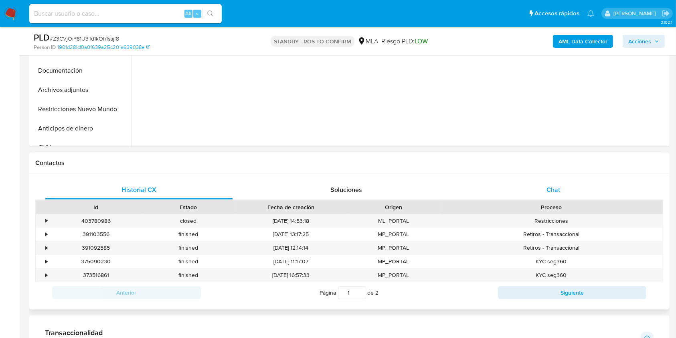
click at [566, 196] on div "Chat" at bounding box center [554, 189] width 188 height 19
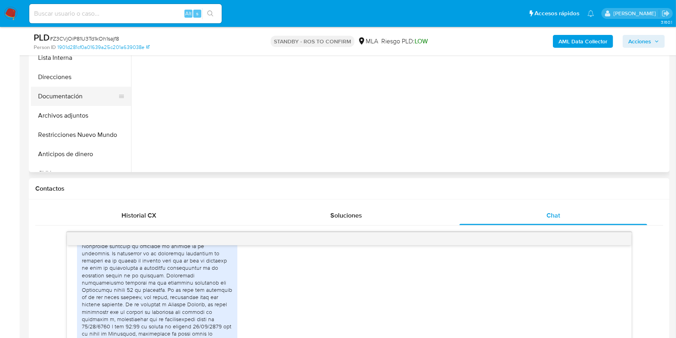
scroll to position [81, 0]
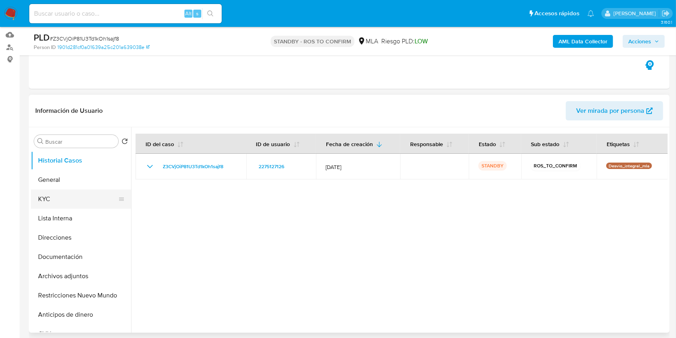
click at [71, 207] on button "KYC" at bounding box center [78, 198] width 94 height 19
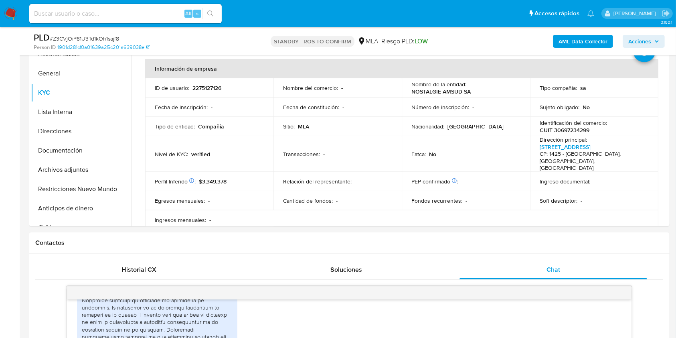
scroll to position [141, 0]
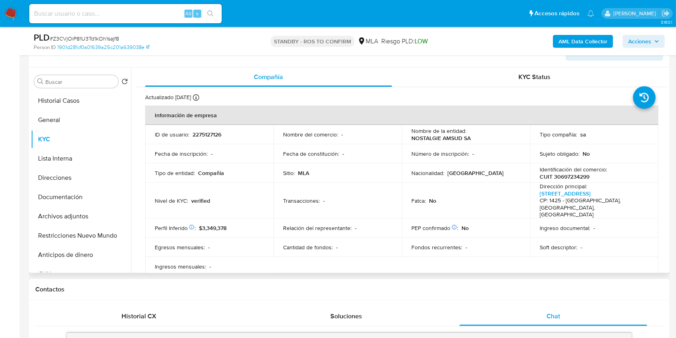
drag, startPoint x: 664, startPoint y: 114, endPoint x: 665, endPoint y: 120, distance: 6.1
click at [665, 120] on div "Compañía KYC Status Actualizado hace 18 días Creado: 17/02/2025 12:11:39 Actual…" at bounding box center [399, 169] width 537 height 205
click at [667, 109] on div "Buscar Volver al orden por defecto Historial Casos General KYC Lista Interna Di…" at bounding box center [349, 169] width 641 height 205
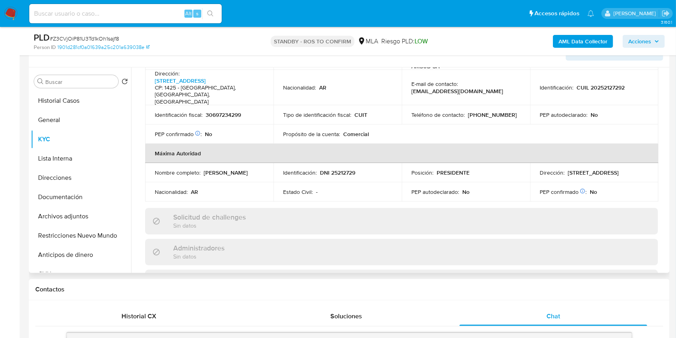
scroll to position [280, 0]
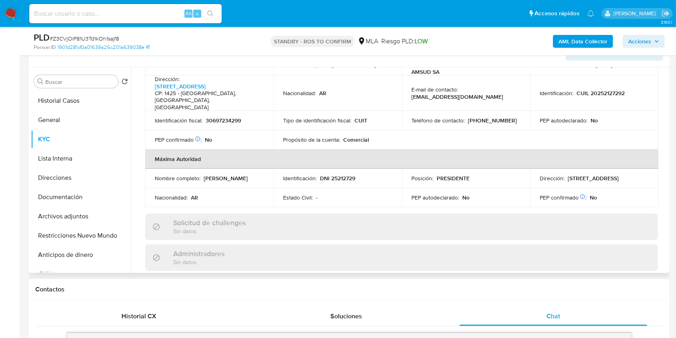
click at [236, 174] on p "Luís Ángel Uribio" at bounding box center [226, 177] width 44 height 7
copy div "Nombre completo : Luís Ángel Uribio"
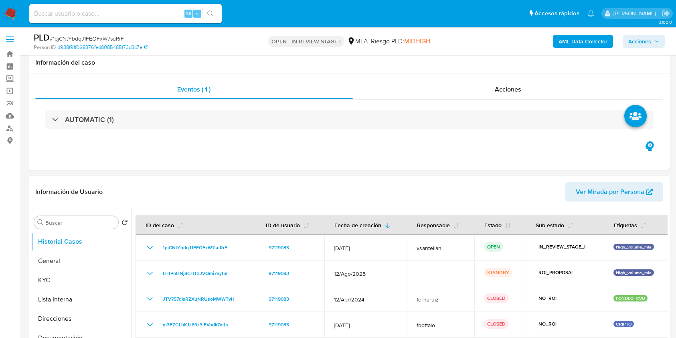
scroll to position [663, 0]
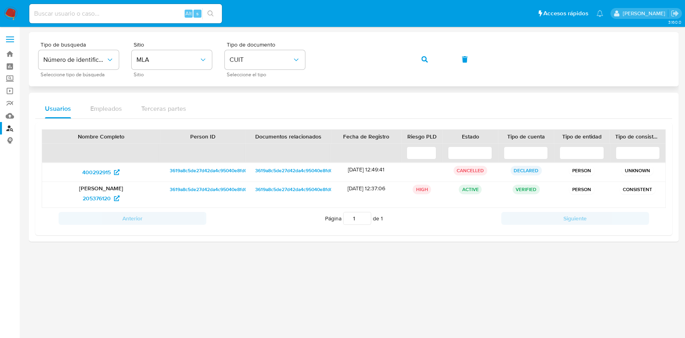
click at [280, 75] on div "Tipo de busqueda Número de identificación Seleccione tipo de búsqueda Sitio MLA…" at bounding box center [354, 59] width 630 height 35
click at [425, 63] on span "button" at bounding box center [424, 60] width 6 height 18
